Goal: Task Accomplishment & Management: Complete application form

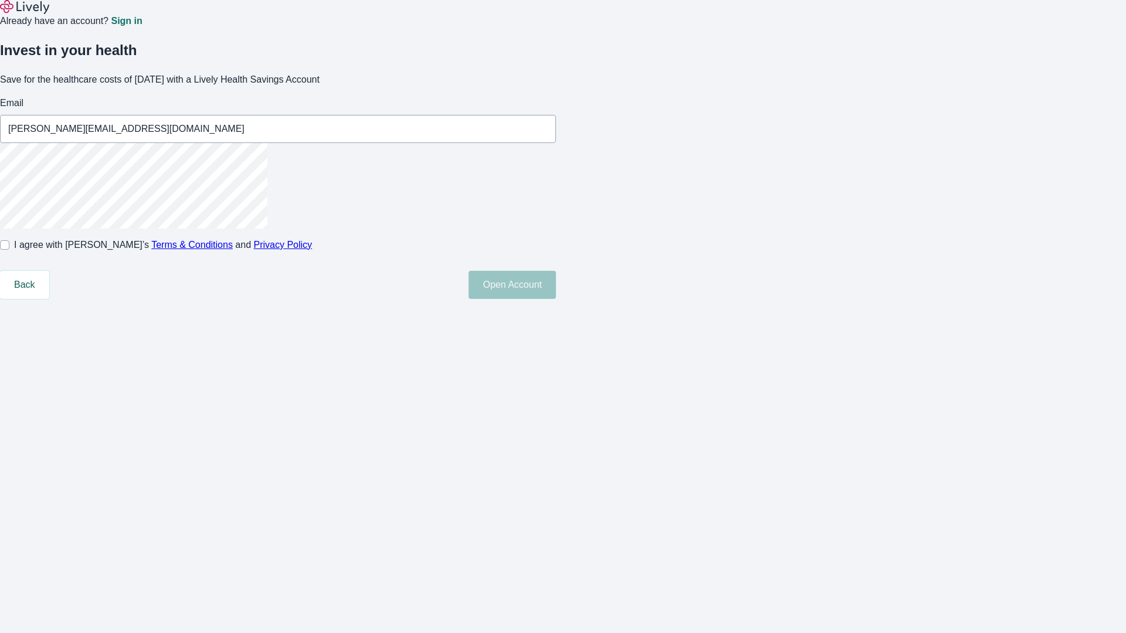
click at [9, 250] on input "I agree with Lively’s Terms & Conditions and Privacy Policy" at bounding box center [4, 244] width 9 height 9
checkbox input "true"
click at [556, 299] on button "Open Account" at bounding box center [511, 285] width 87 height 28
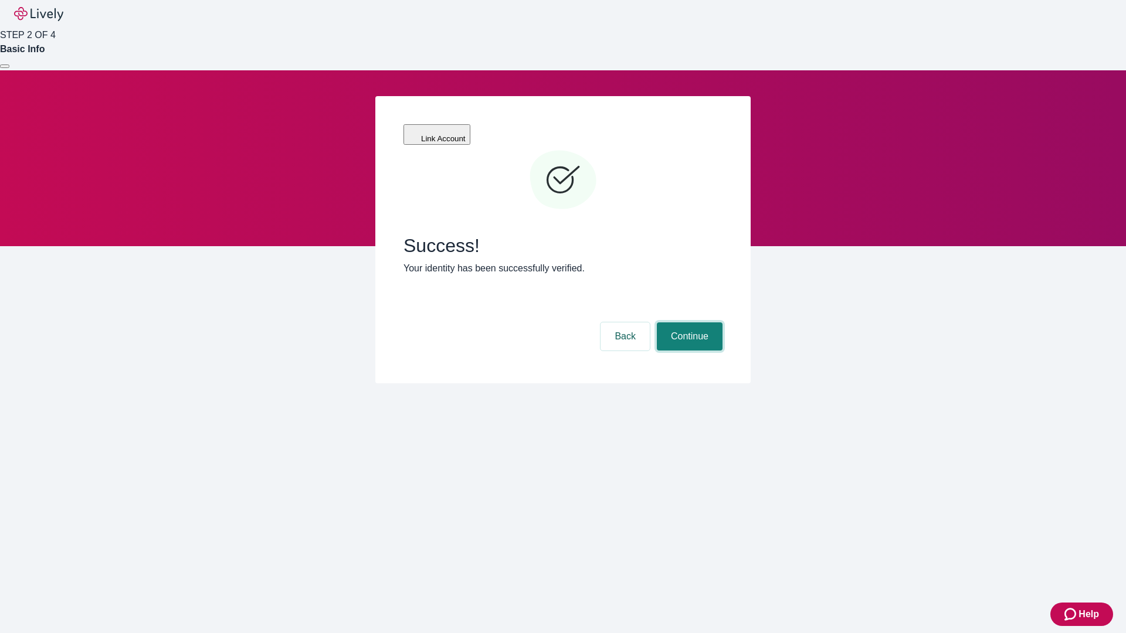
click at [688, 322] on button "Continue" at bounding box center [690, 336] width 66 height 28
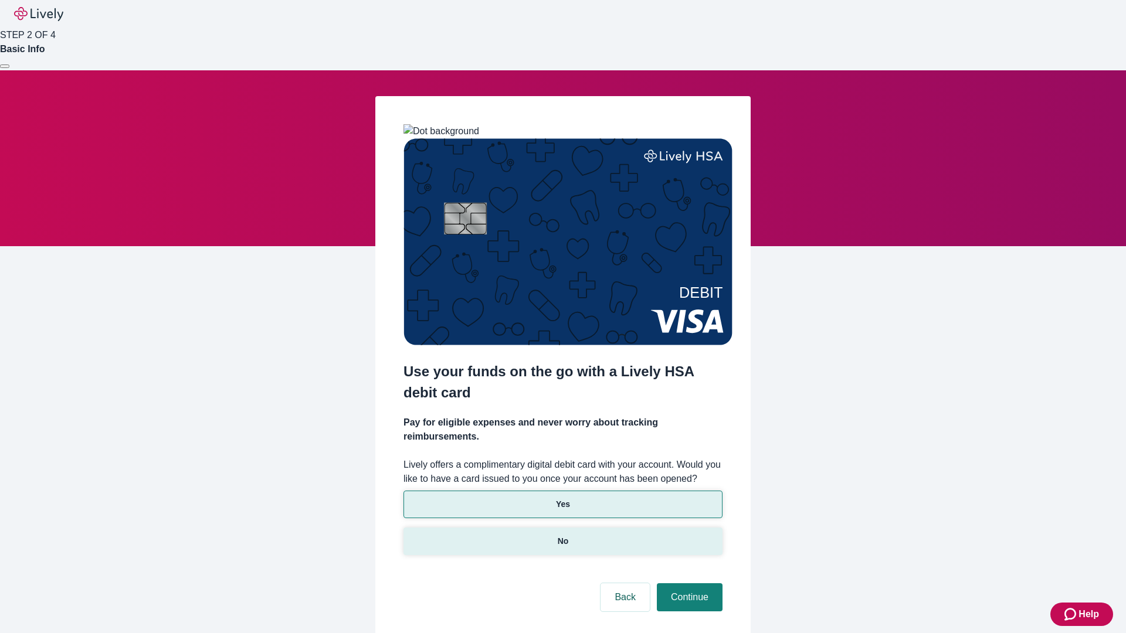
click at [562, 535] on p "No" at bounding box center [562, 541] width 11 height 12
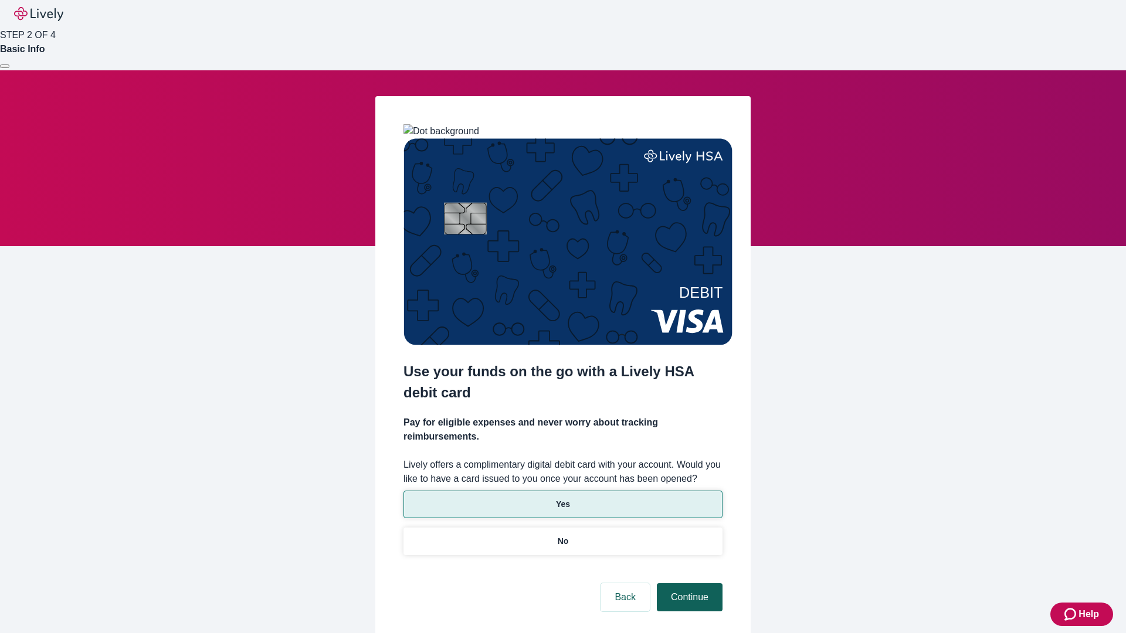
click at [688, 583] on button "Continue" at bounding box center [690, 597] width 66 height 28
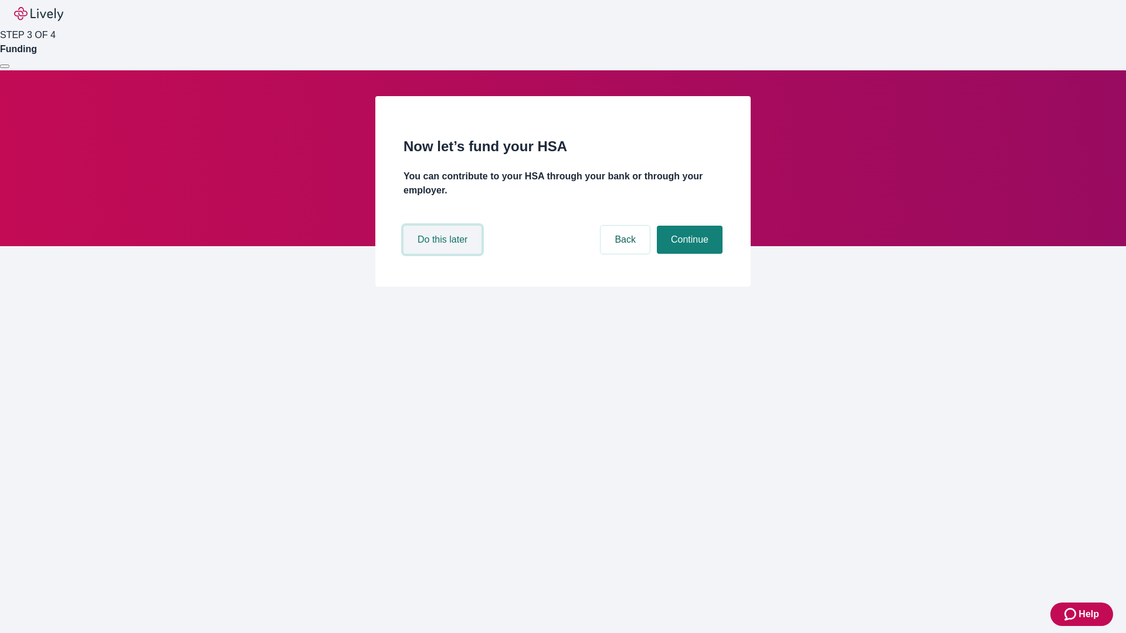
click at [444, 254] on button "Do this later" at bounding box center [442, 240] width 78 height 28
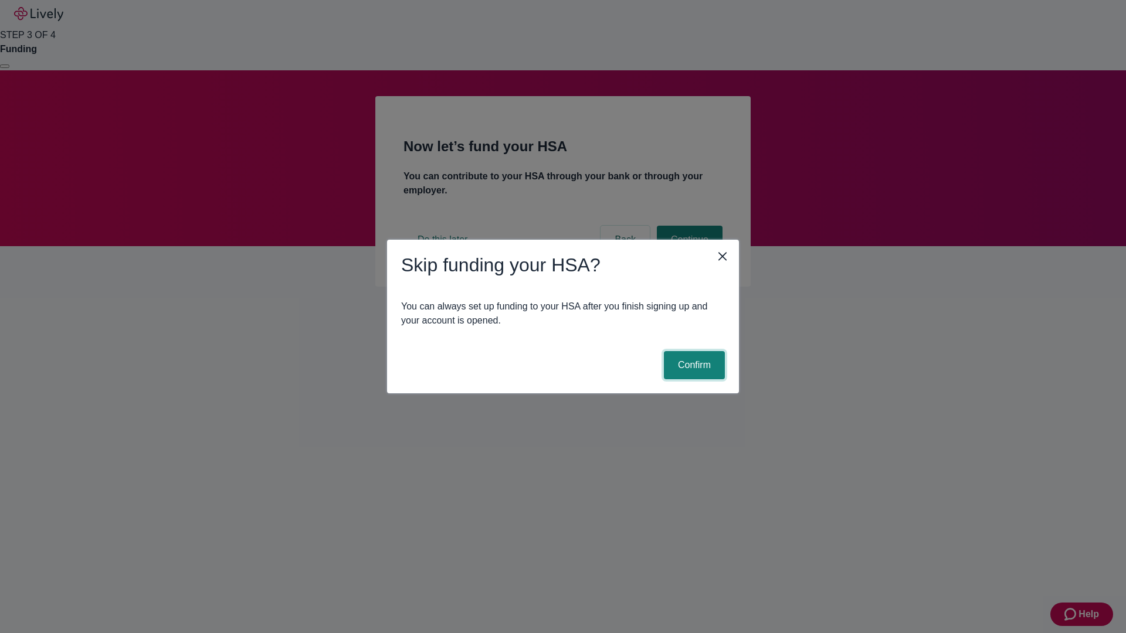
click at [692, 365] on button "Confirm" at bounding box center [694, 365] width 61 height 28
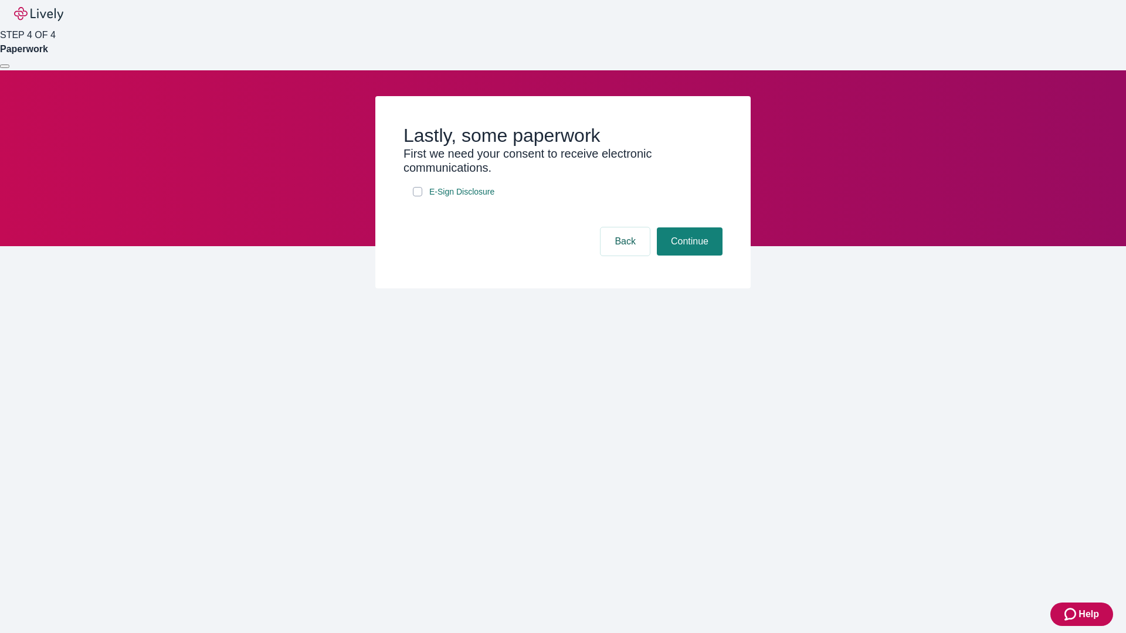
click at [417, 196] on input "E-Sign Disclosure" at bounding box center [417, 191] width 9 height 9
checkbox input "true"
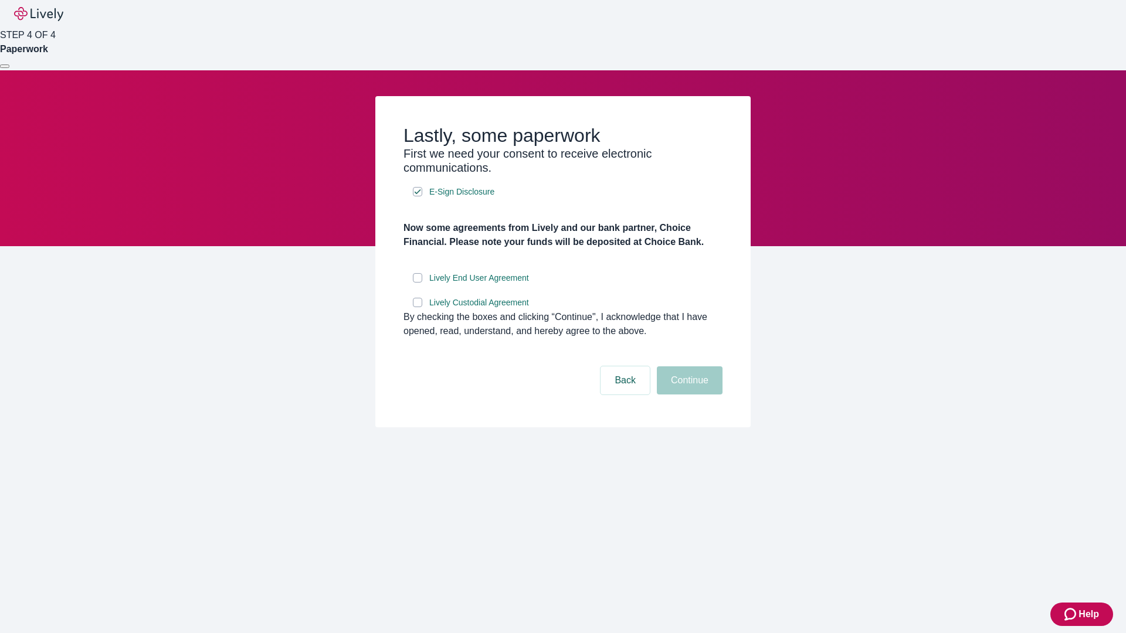
click at [417, 283] on input "Lively End User Agreement" at bounding box center [417, 277] width 9 height 9
checkbox input "true"
click at [417, 307] on input "Lively Custodial Agreement" at bounding box center [417, 302] width 9 height 9
checkbox input "true"
click at [688, 395] on button "Continue" at bounding box center [690, 380] width 66 height 28
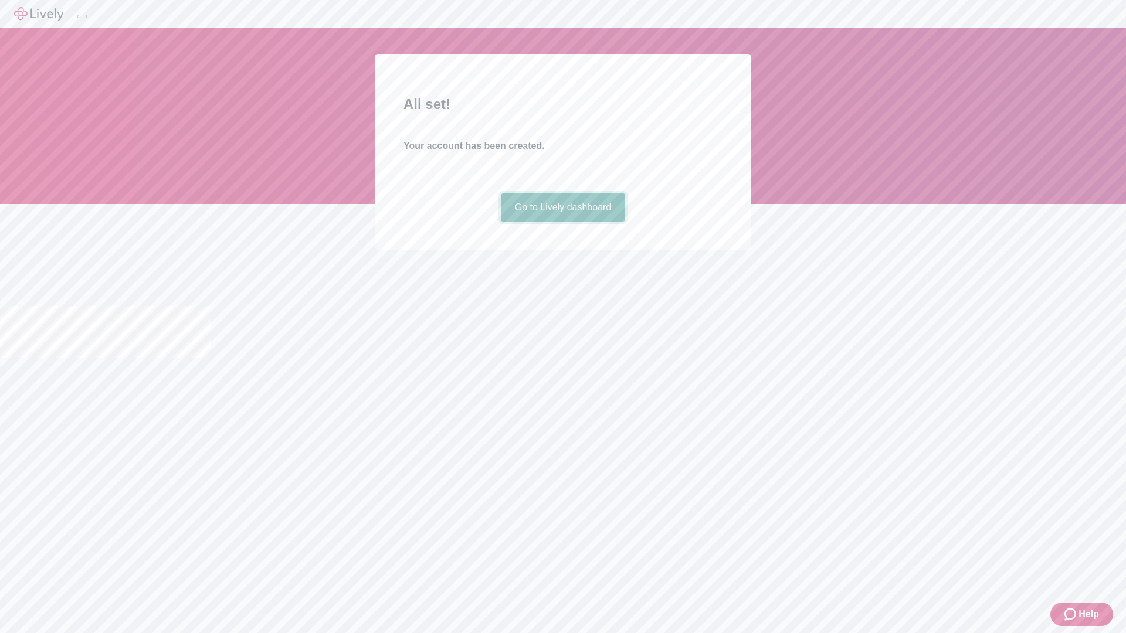
click at [562, 222] on link "Go to Lively dashboard" at bounding box center [563, 207] width 125 height 28
